Goal: Check status: Verify the current state of an ongoing process or item

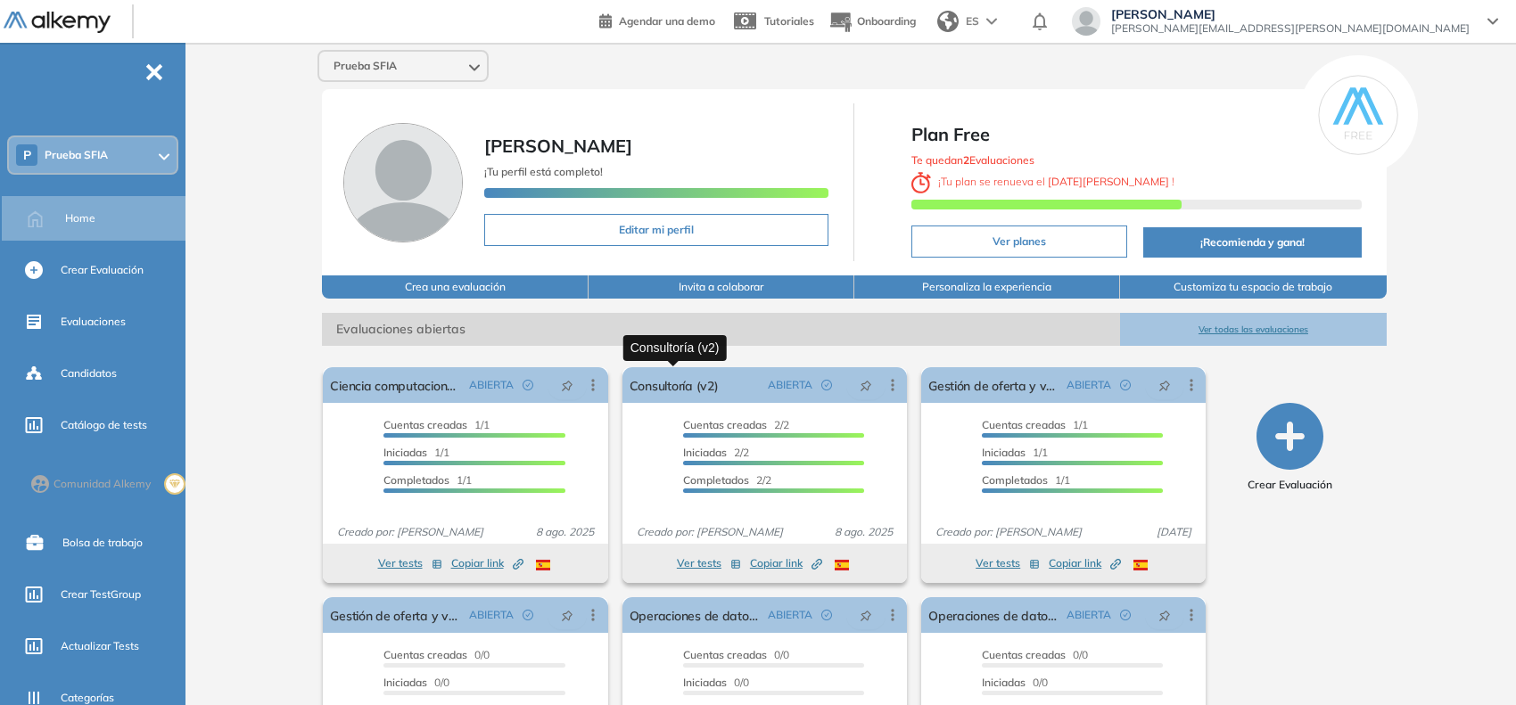
click at [707, 388] on link "Consultoría (v2)" at bounding box center [673, 385] width 89 height 36
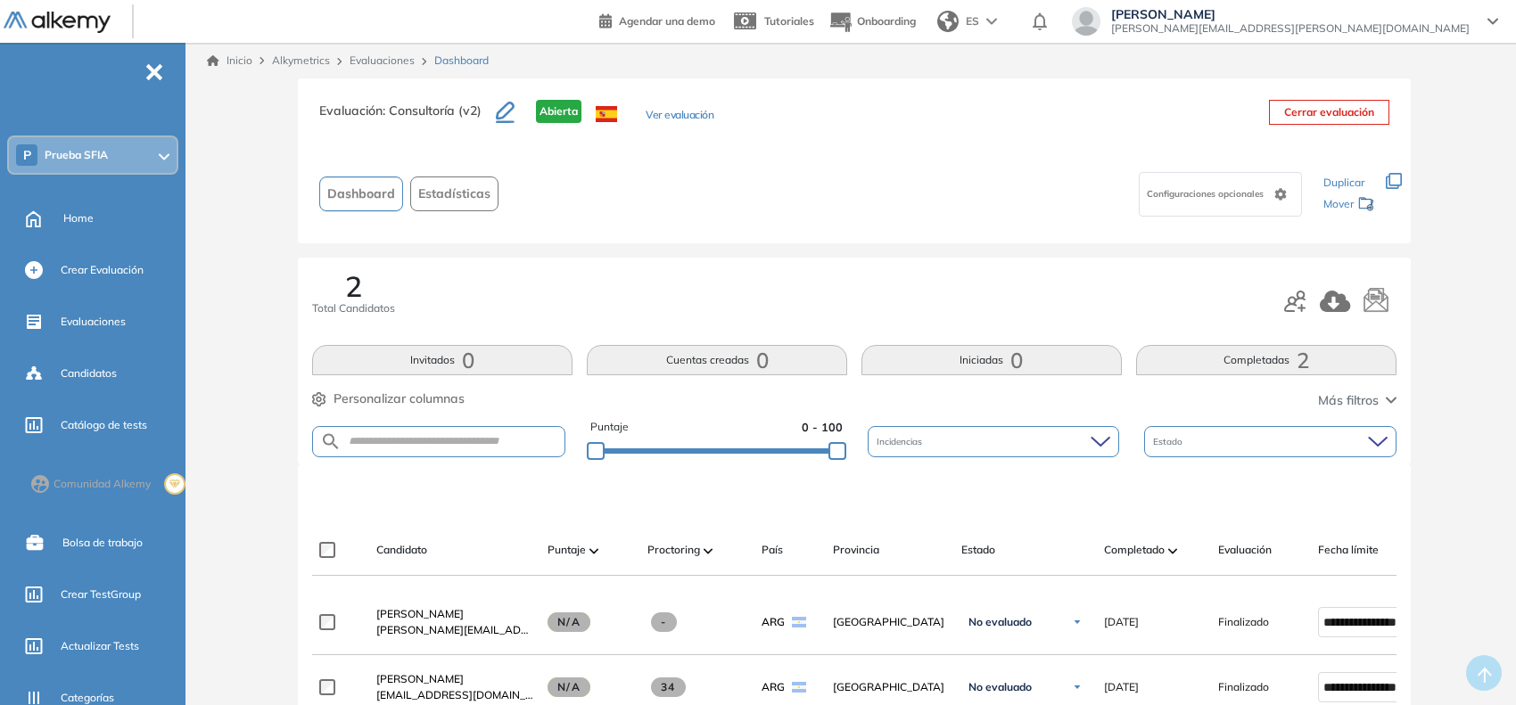
scroll to position [111, 0]
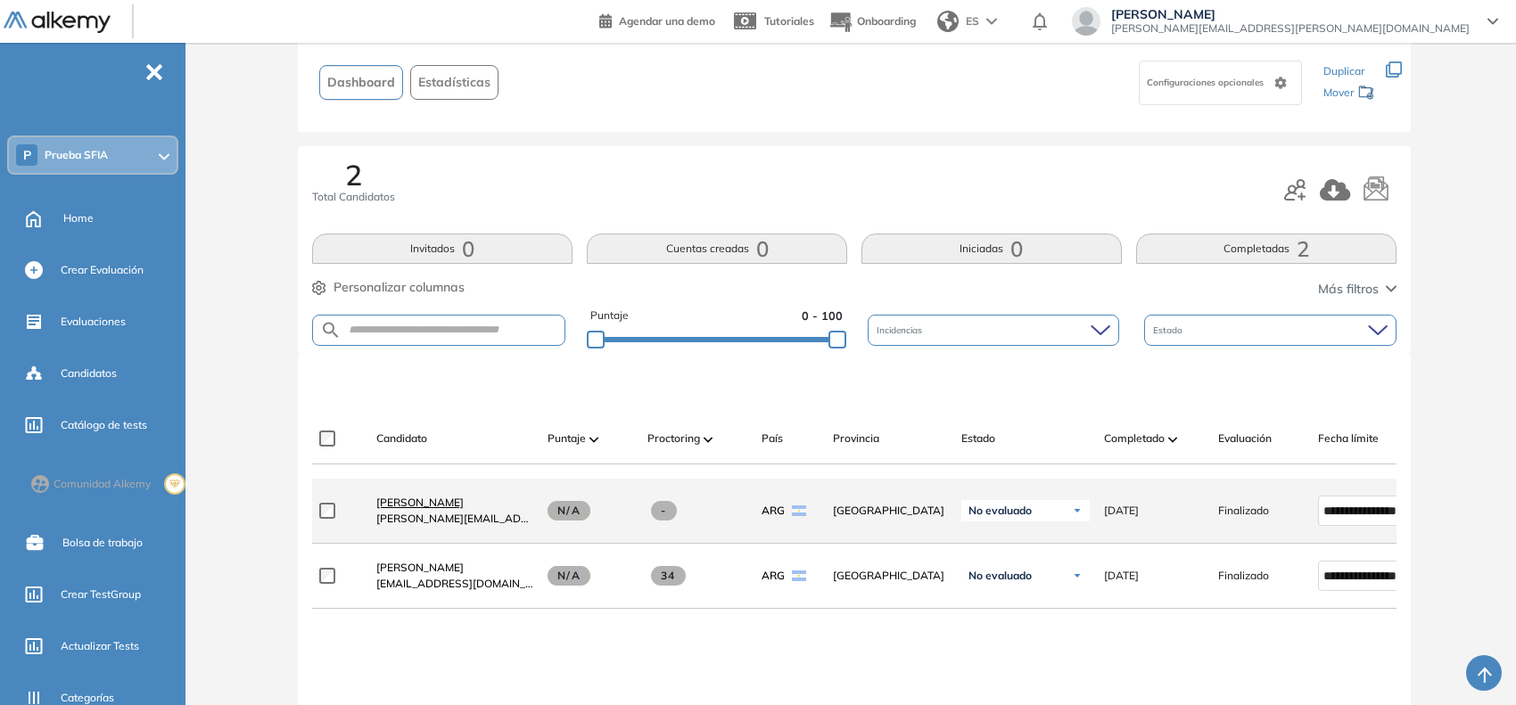
click at [395, 506] on span "[PERSON_NAME]" at bounding box center [419, 502] width 87 height 13
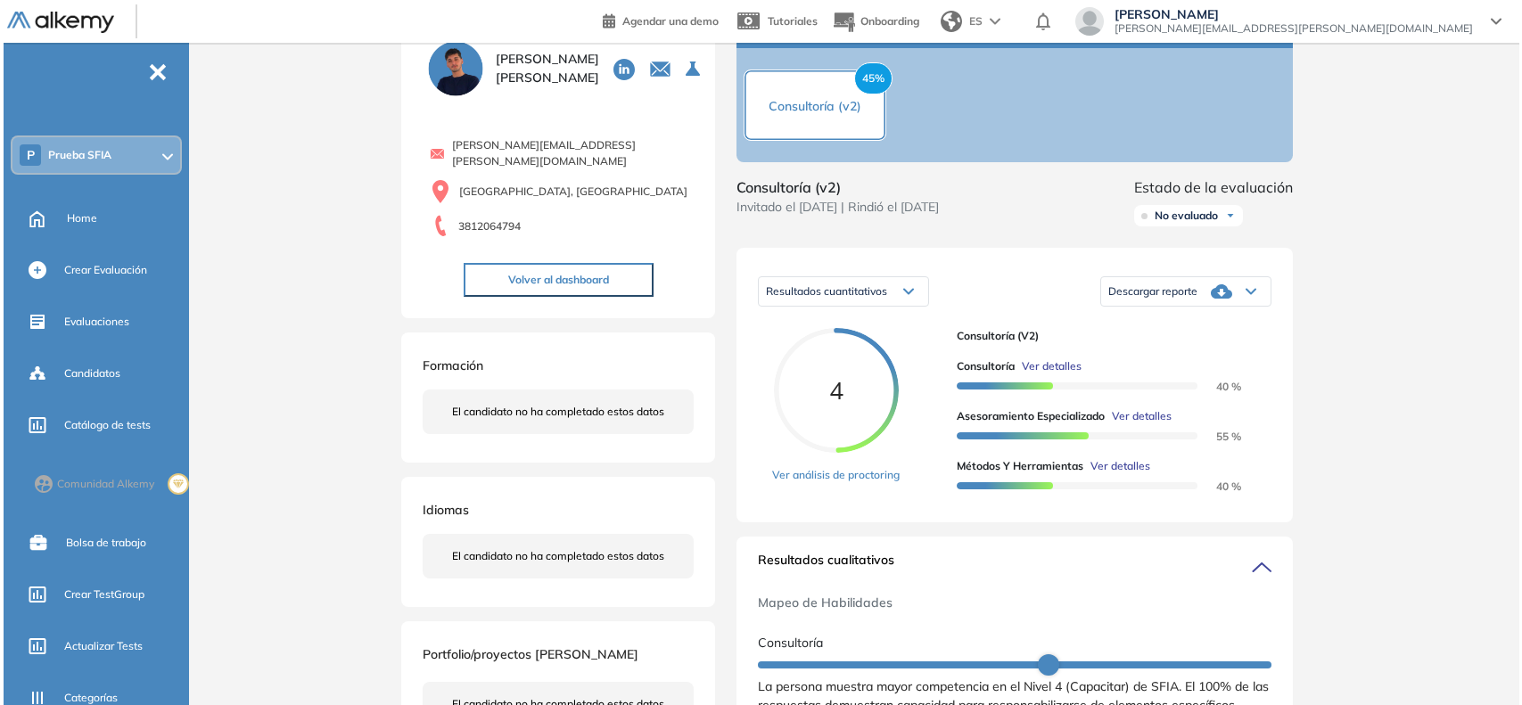
scroll to position [111, 0]
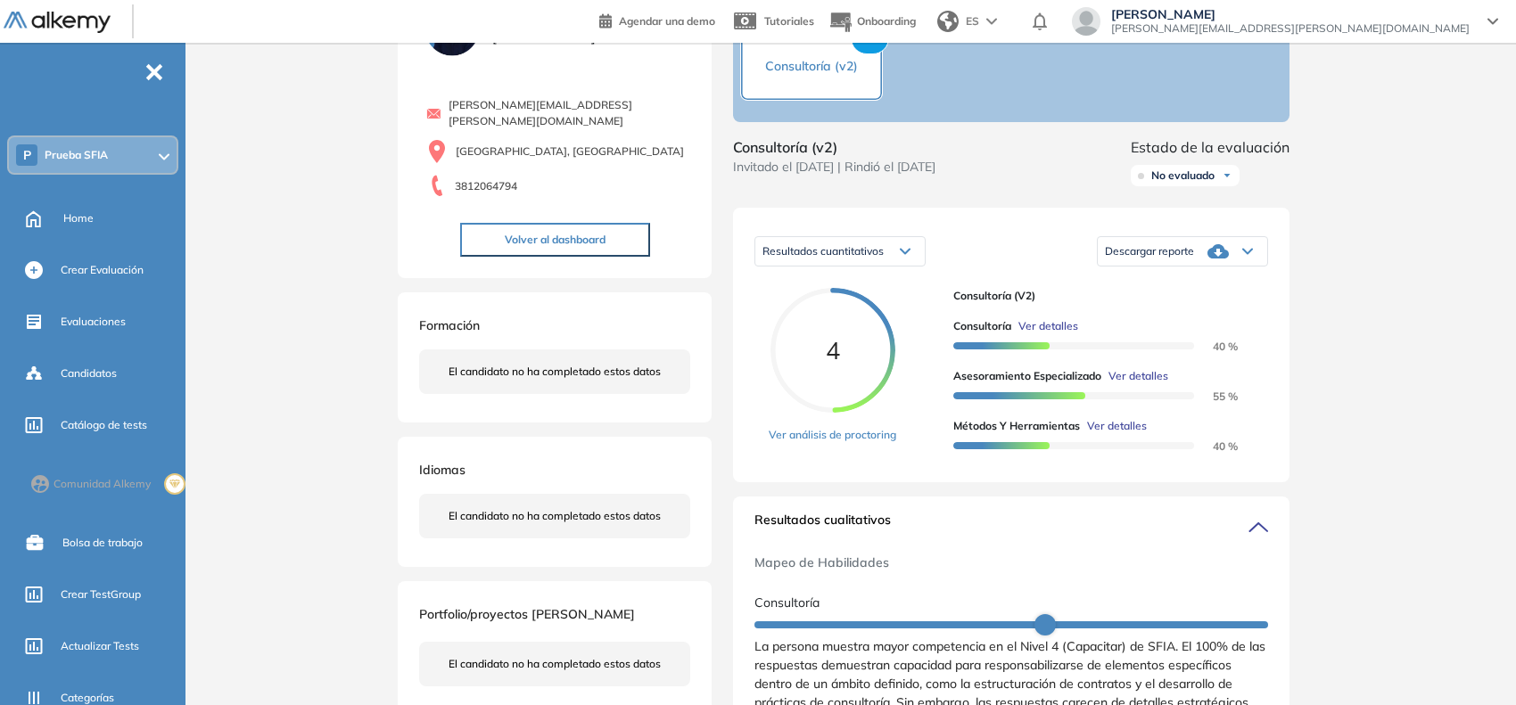
click at [1050, 334] on span "Ver detalles" at bounding box center [1048, 326] width 60 height 16
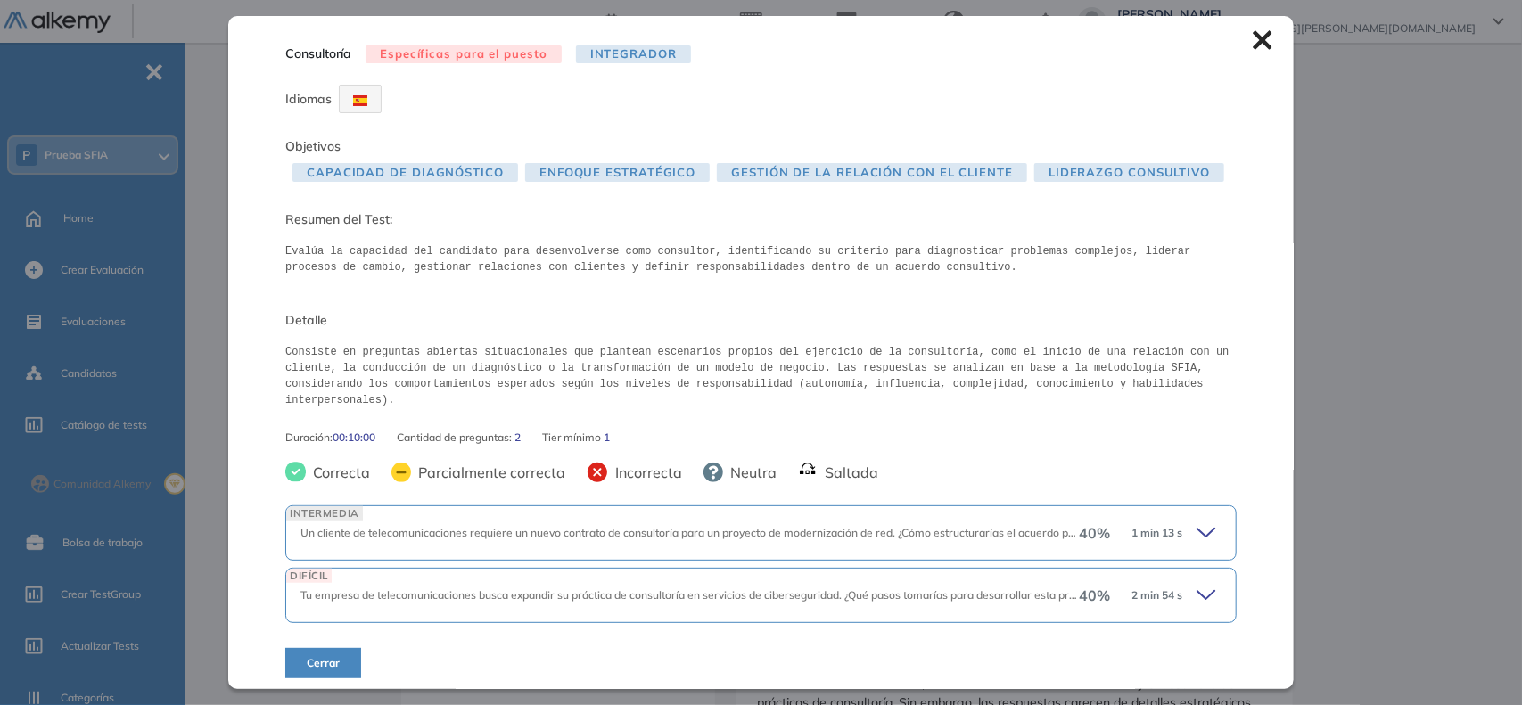
click at [1196, 528] on icon at bounding box center [1208, 533] width 25 height 25
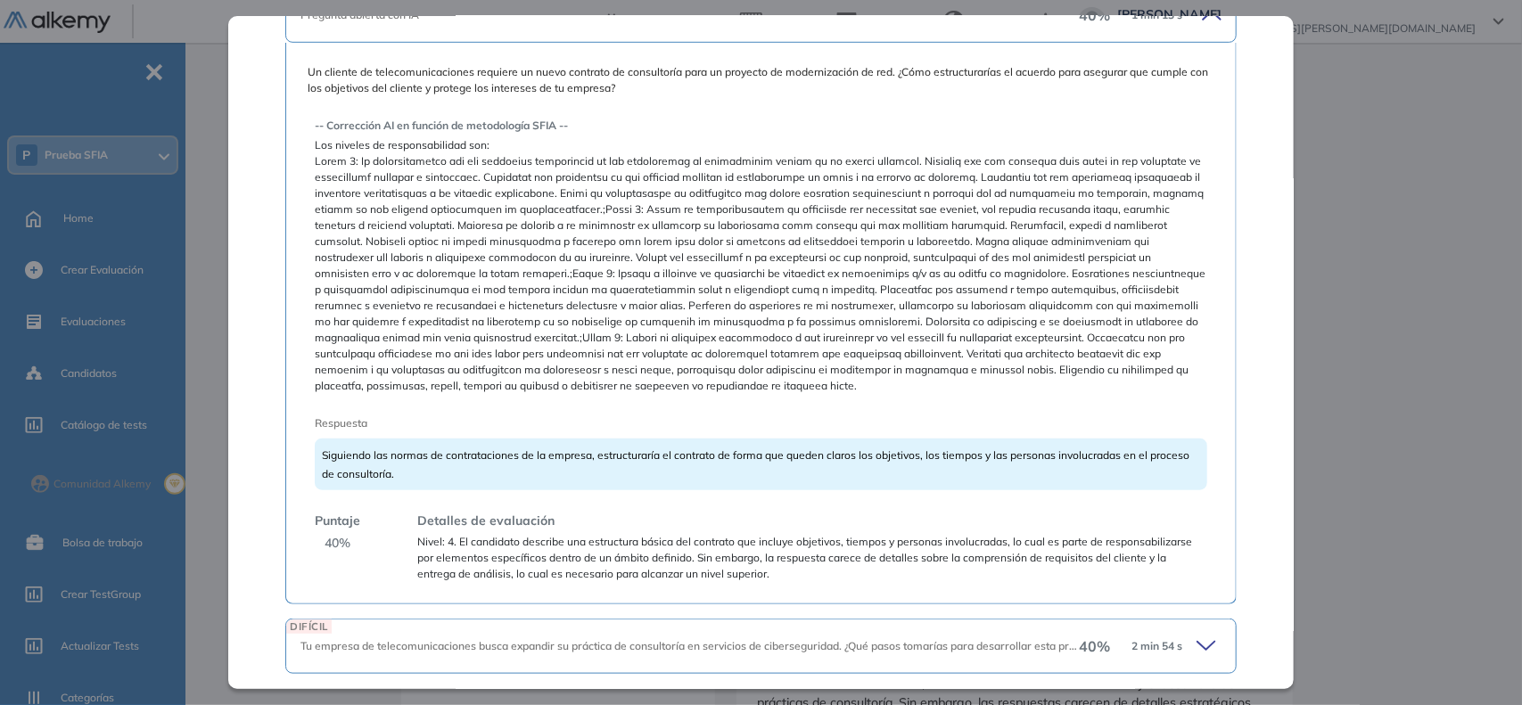
scroll to position [557, 0]
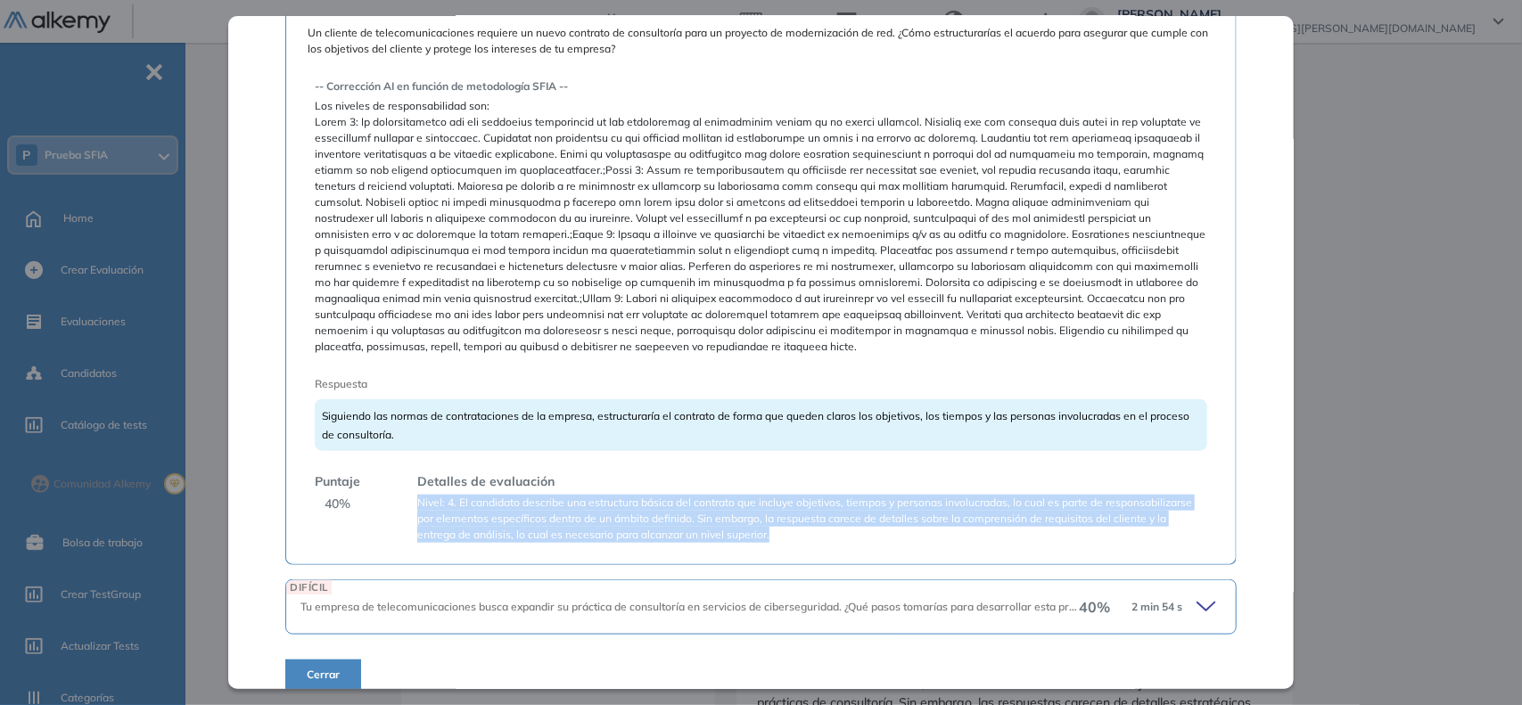
drag, startPoint x: 415, startPoint y: 490, endPoint x: 831, endPoint y: 539, distance: 419.2
click at [831, 539] on div "Un cliente de telecomunicaciones requiere un nuevo contrato de consultoría para…" at bounding box center [760, 285] width 951 height 562
click at [835, 528] on div "Un cliente de telecomunicaciones requiere un nuevo contrato de consultoría para…" at bounding box center [760, 285] width 951 height 562
click at [832, 495] on span "Nivel: 4. El candidato describe una estructura básica del contrato que incluye …" at bounding box center [812, 519] width 790 height 48
drag, startPoint x: 416, startPoint y: 489, endPoint x: 821, endPoint y: 528, distance: 406.7
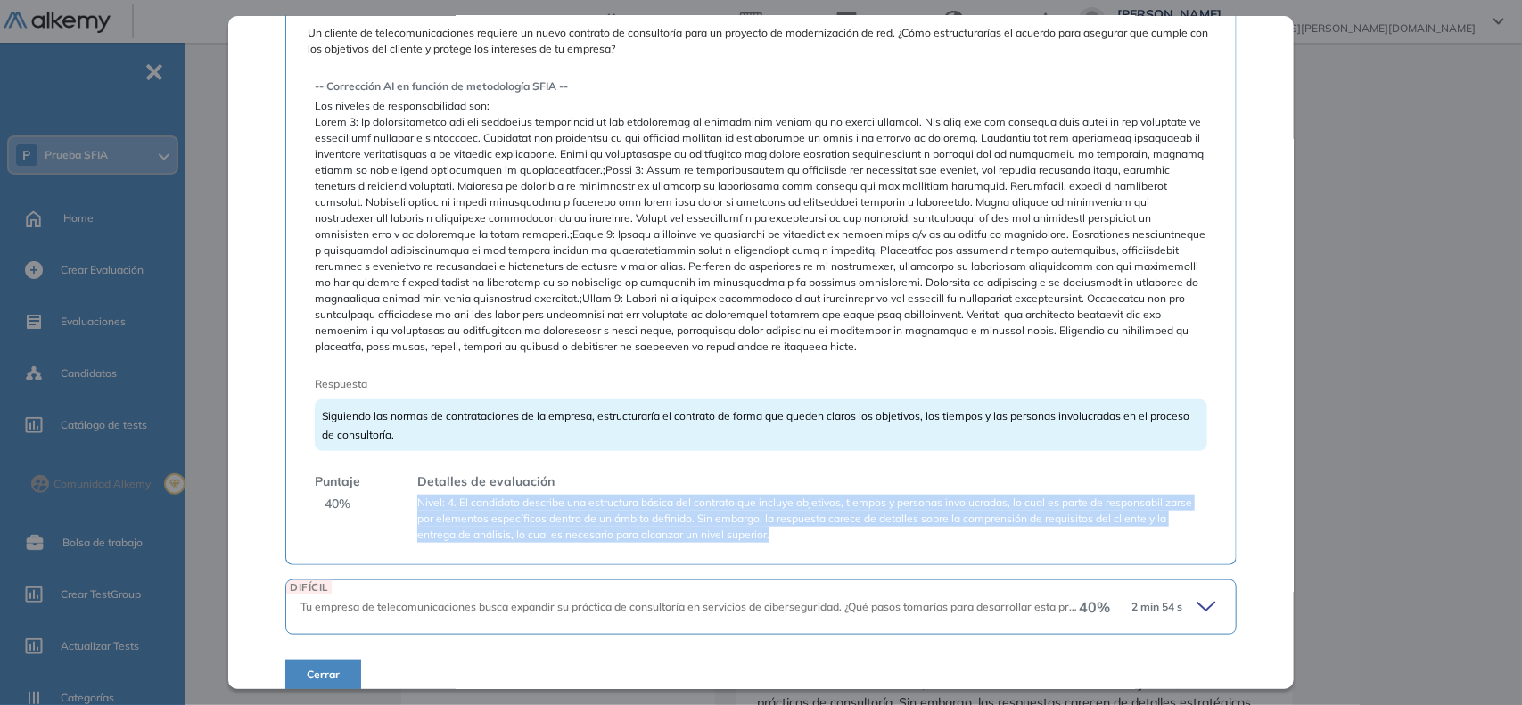
click at [821, 528] on div "Un cliente de telecomunicaciones requiere un nuevo contrato de consultoría para…" at bounding box center [760, 285] width 951 height 562
click at [790, 532] on div "Un cliente de telecomunicaciones requiere un nuevo contrato de consultoría para…" at bounding box center [760, 285] width 951 height 562
drag, startPoint x: 415, startPoint y: 482, endPoint x: 848, endPoint y: 511, distance: 434.2
click at [848, 511] on div "Detalles de evaluación Nivel: 4. El candidato describe una estructura básica de…" at bounding box center [805, 508] width 804 height 70
click at [848, 511] on span "Nivel: 4. El candidato describe una estructura básica del contrato que incluye …" at bounding box center [812, 519] width 790 height 48
